Goal: Information Seeking & Learning: Learn about a topic

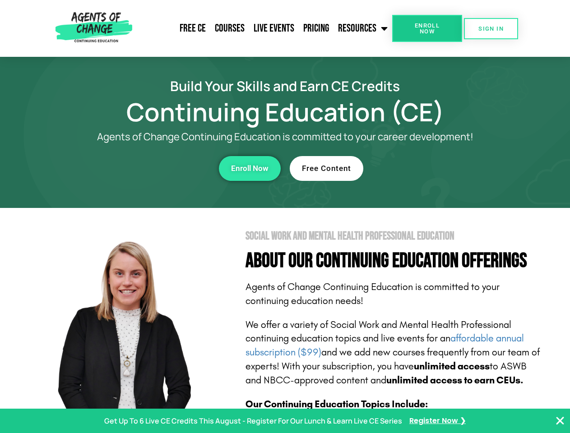
click at [285, 217] on section "Social Work and Mental Health Professional Education About Our Continuing Educa…" at bounding box center [285, 397] width 570 height 379
